Goal: Transaction & Acquisition: Purchase product/service

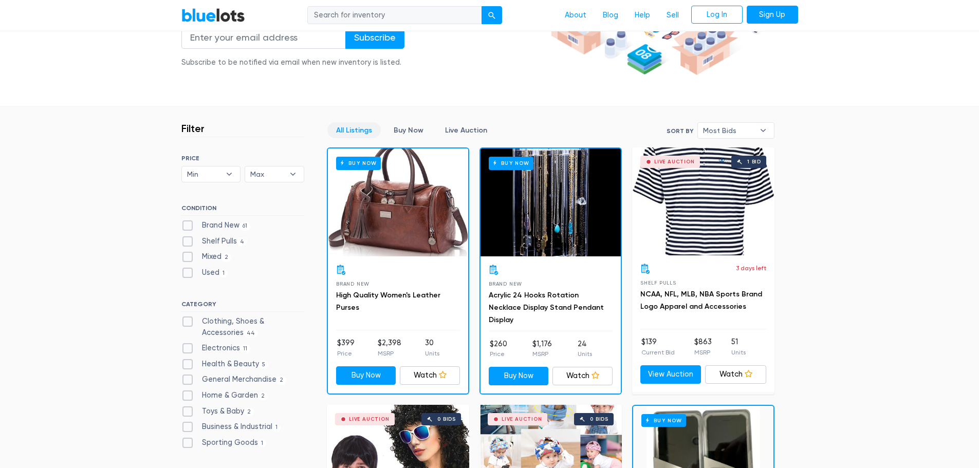
scroll to position [206, 0]
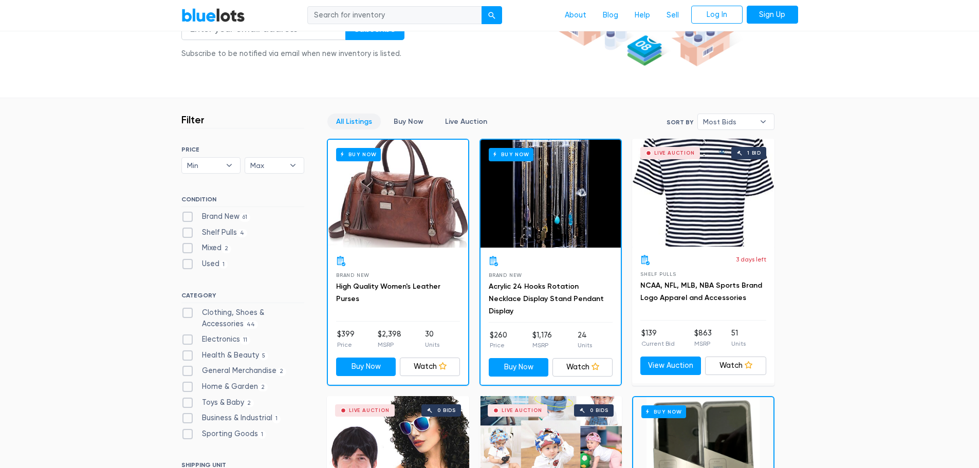
click at [189, 216] on label "Brand New 61" at bounding box center [215, 216] width 69 height 11
click at [188, 216] on New"] "Brand New 61" at bounding box center [184, 214] width 7 height 7
checkbox New"] "true"
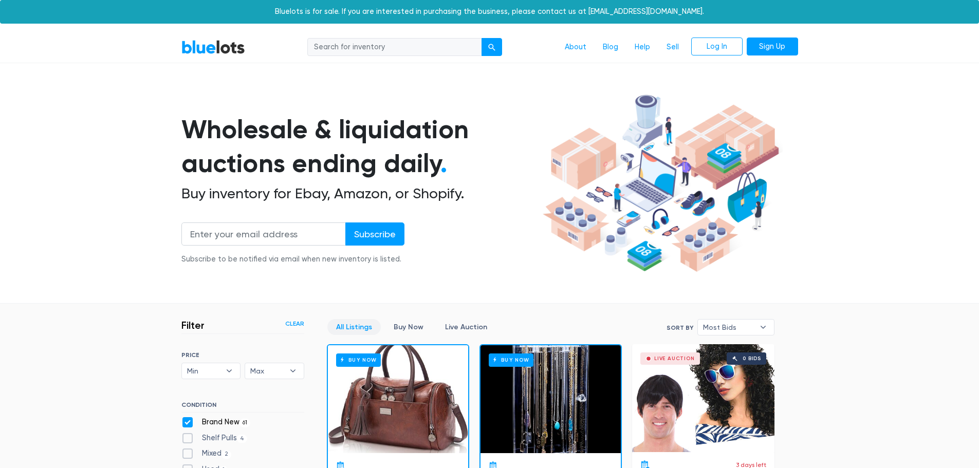
scroll to position [277, 0]
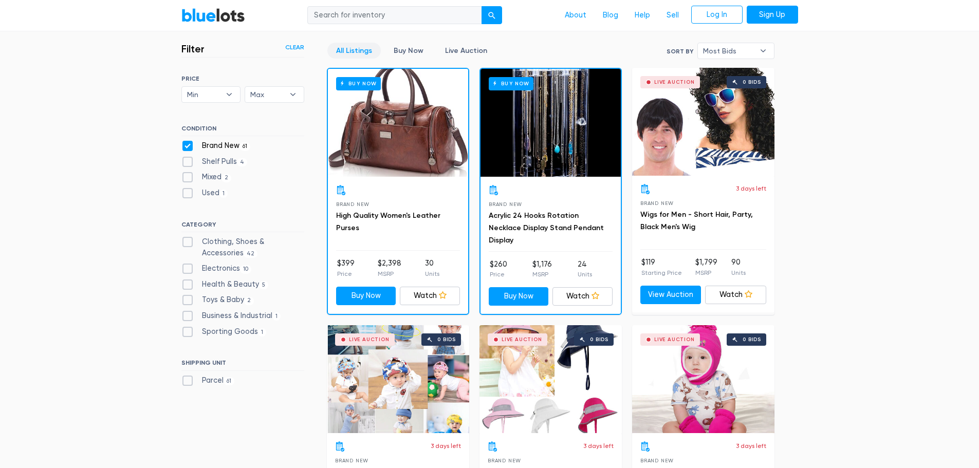
click at [404, 149] on div "Buy Now" at bounding box center [398, 123] width 140 height 108
click at [220, 12] on link "BlueLots" at bounding box center [213, 15] width 64 height 15
